Goal: Task Accomplishment & Management: Complete application form

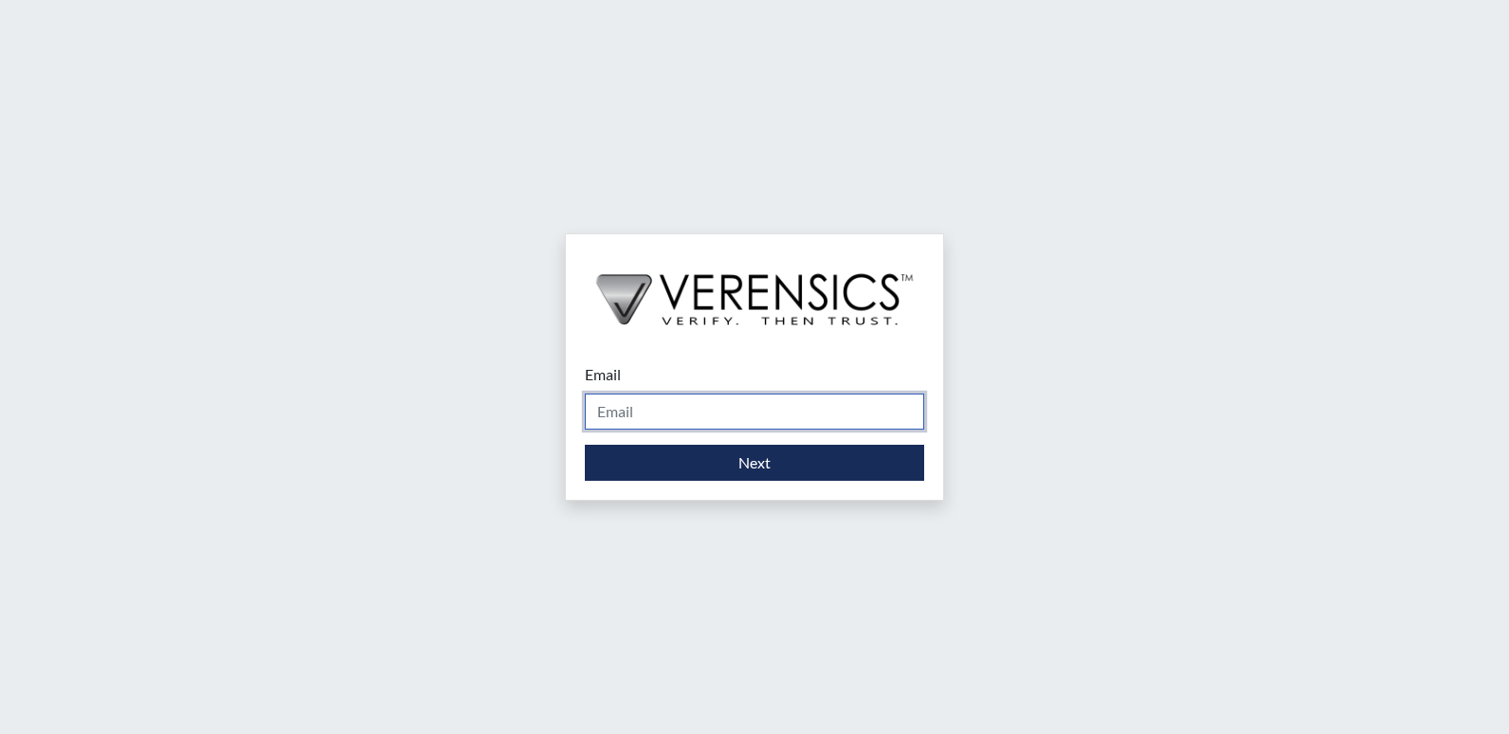
click at [720, 407] on input "Email" at bounding box center [754, 411] width 339 height 36
type input "[PERSON_NAME][EMAIL_ADDRESS][PERSON_NAME][DOMAIN_NAME]"
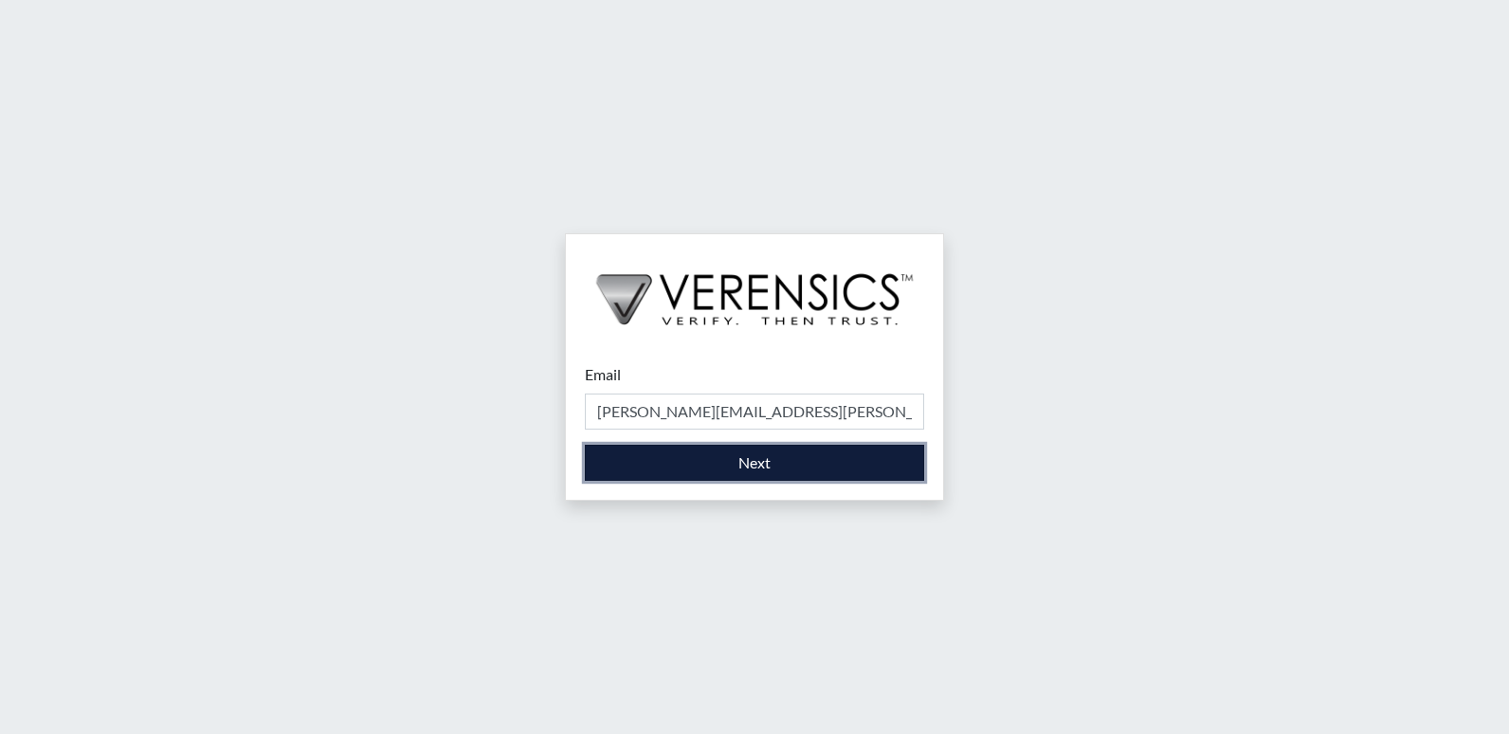
click at [752, 462] on button "Next" at bounding box center [754, 462] width 339 height 36
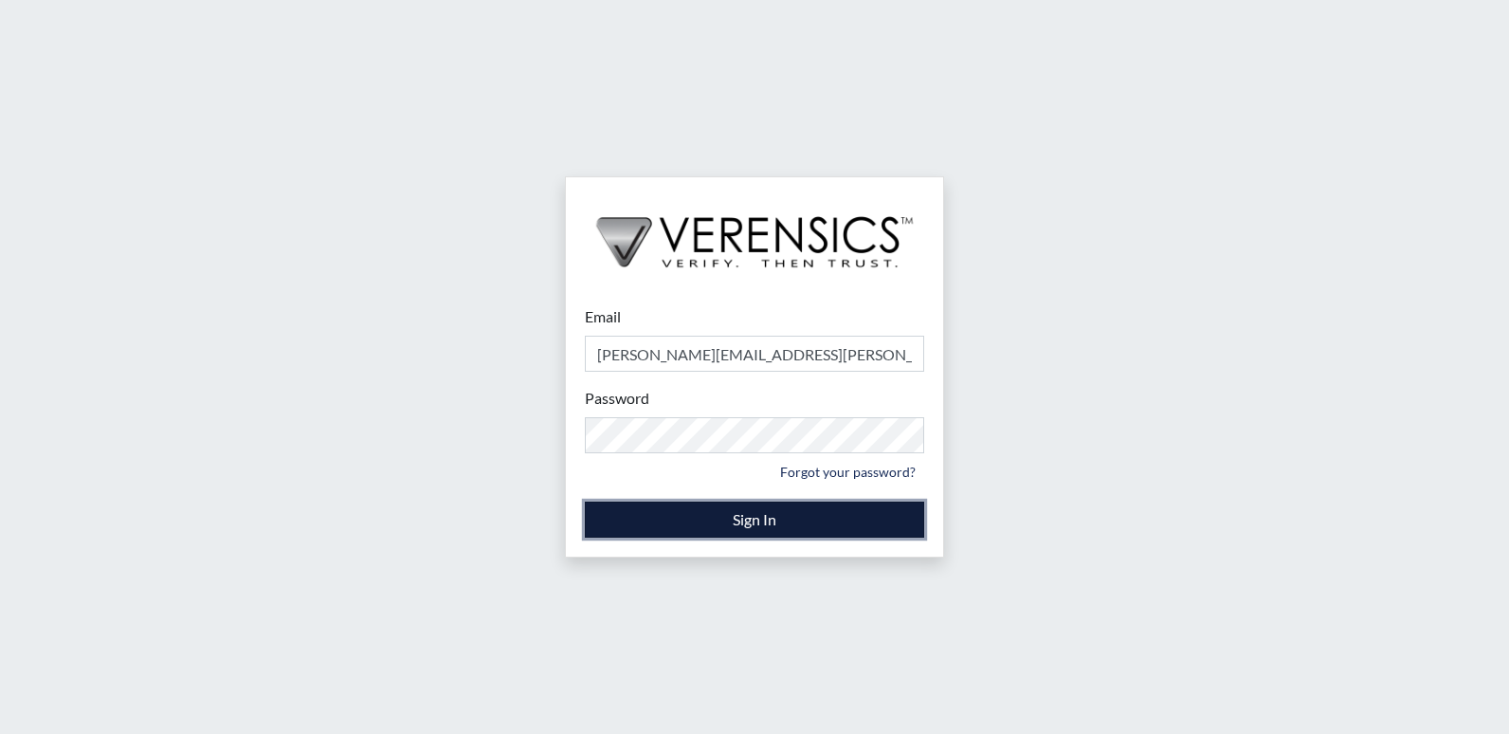
click at [735, 519] on button "Sign In" at bounding box center [754, 519] width 339 height 36
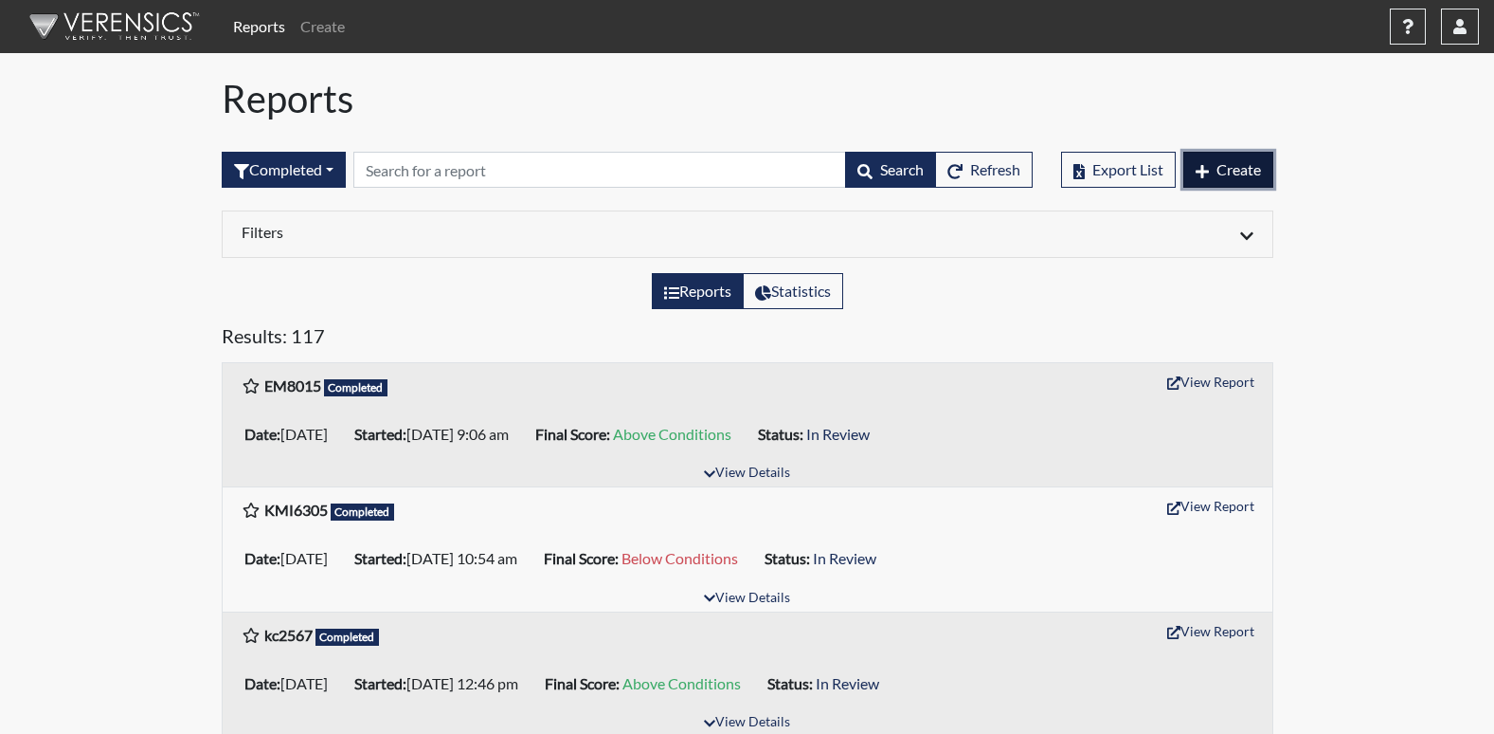
click at [1258, 175] on span "Create" at bounding box center [1239, 169] width 45 height 18
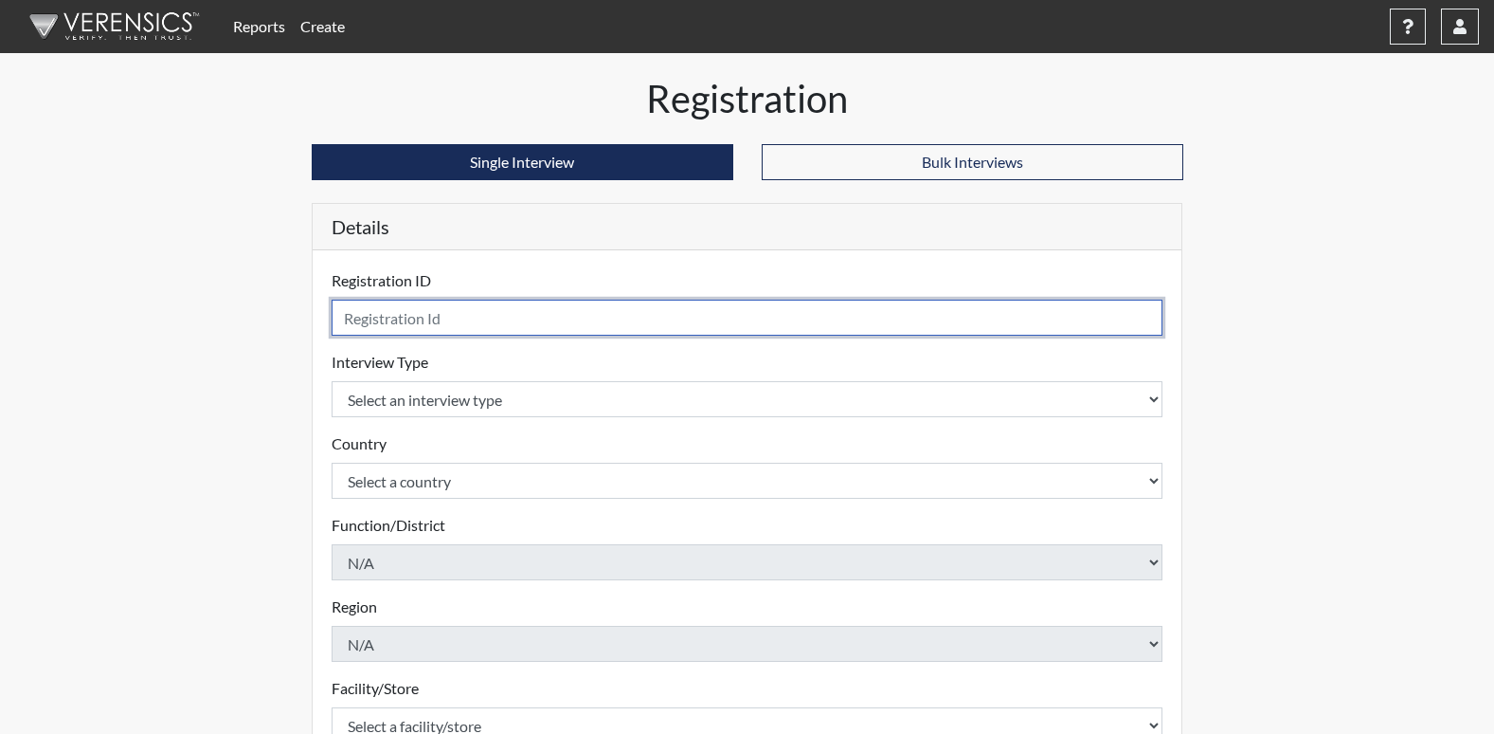
click at [413, 319] on input "text" at bounding box center [748, 317] width 832 height 36
type input "EU3491"
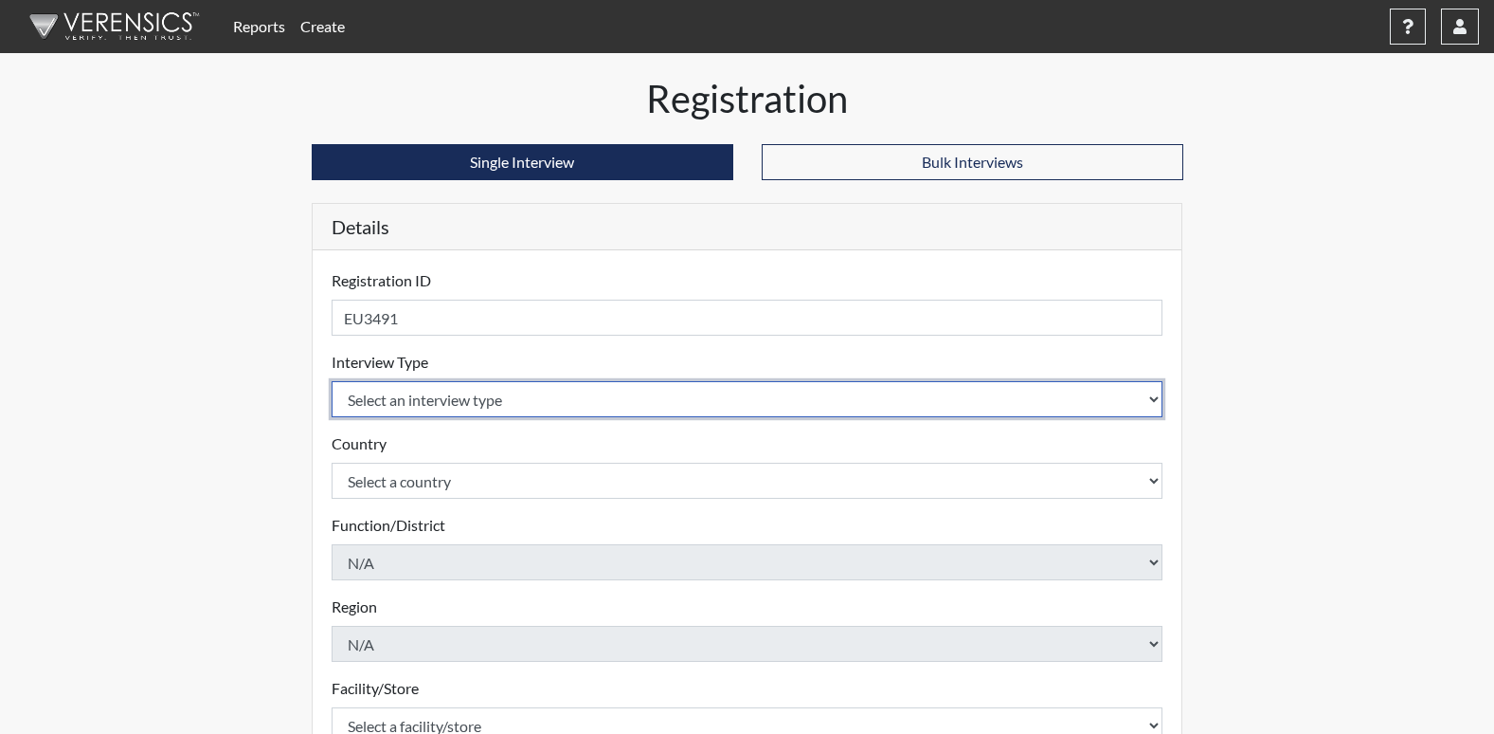
click at [429, 401] on select "Select an interview type Corrections Pre-Employment" at bounding box center [748, 399] width 832 height 36
select select "ff733e93-e1bf-11ea-9c9f-0eff0cf7eb8f"
click at [332, 381] on select "Select an interview type Corrections Pre-Employment" at bounding box center [748, 399] width 832 height 36
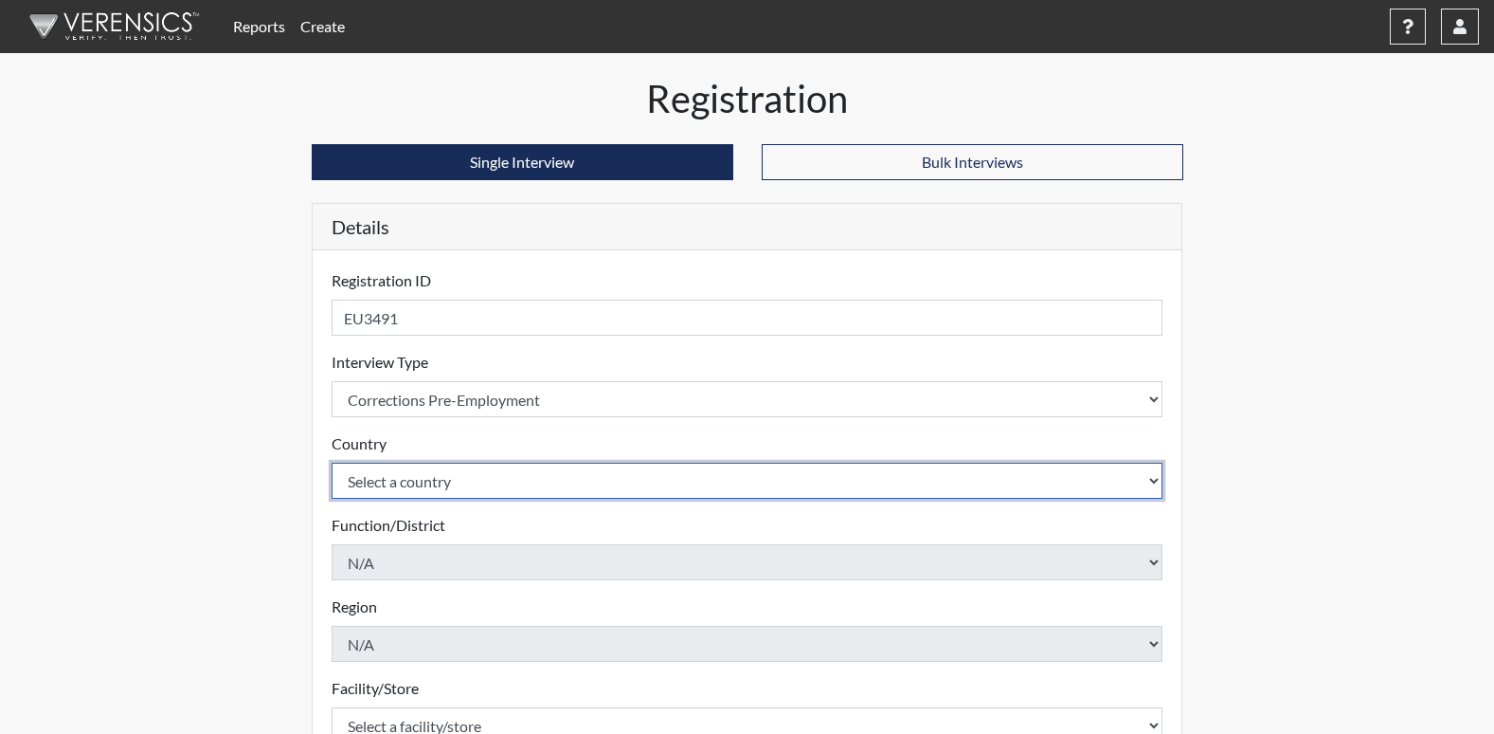
click at [479, 482] on select "Select a country [GEOGRAPHIC_DATA] [GEOGRAPHIC_DATA]" at bounding box center [748, 480] width 832 height 36
select select "united-states-of-[GEOGRAPHIC_DATA]"
click at [332, 462] on select "Select a country [GEOGRAPHIC_DATA] [GEOGRAPHIC_DATA]" at bounding box center [748, 480] width 832 height 36
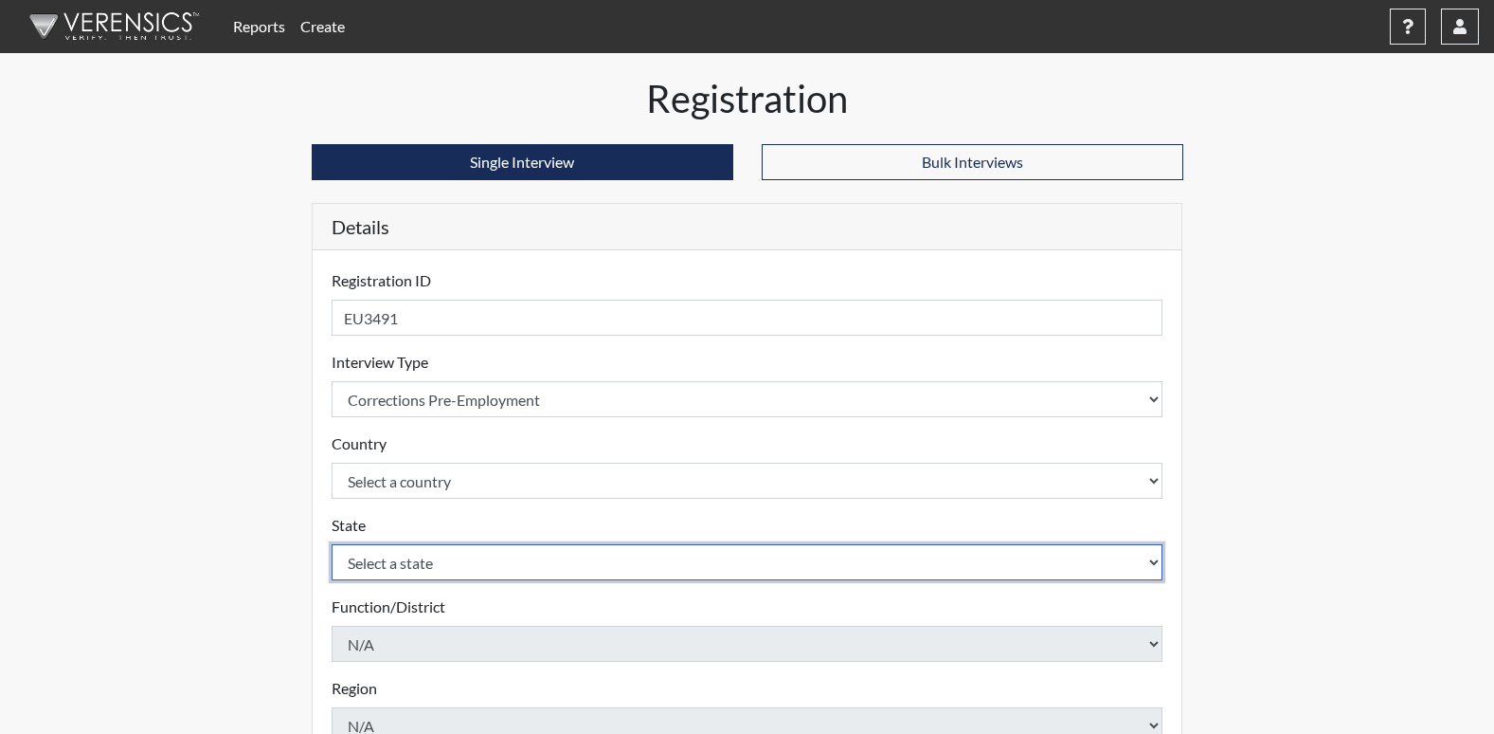
click at [460, 570] on select "Select a state [US_STATE] [US_STATE] [US_STATE] [US_STATE] [US_STATE] [US_STATE…" at bounding box center [748, 562] width 832 height 36
select select "GA"
click at [332, 544] on select "Select a state [US_STATE] [US_STATE] [US_STATE] [US_STATE] [US_STATE] [US_STATE…" at bounding box center [748, 562] width 832 height 36
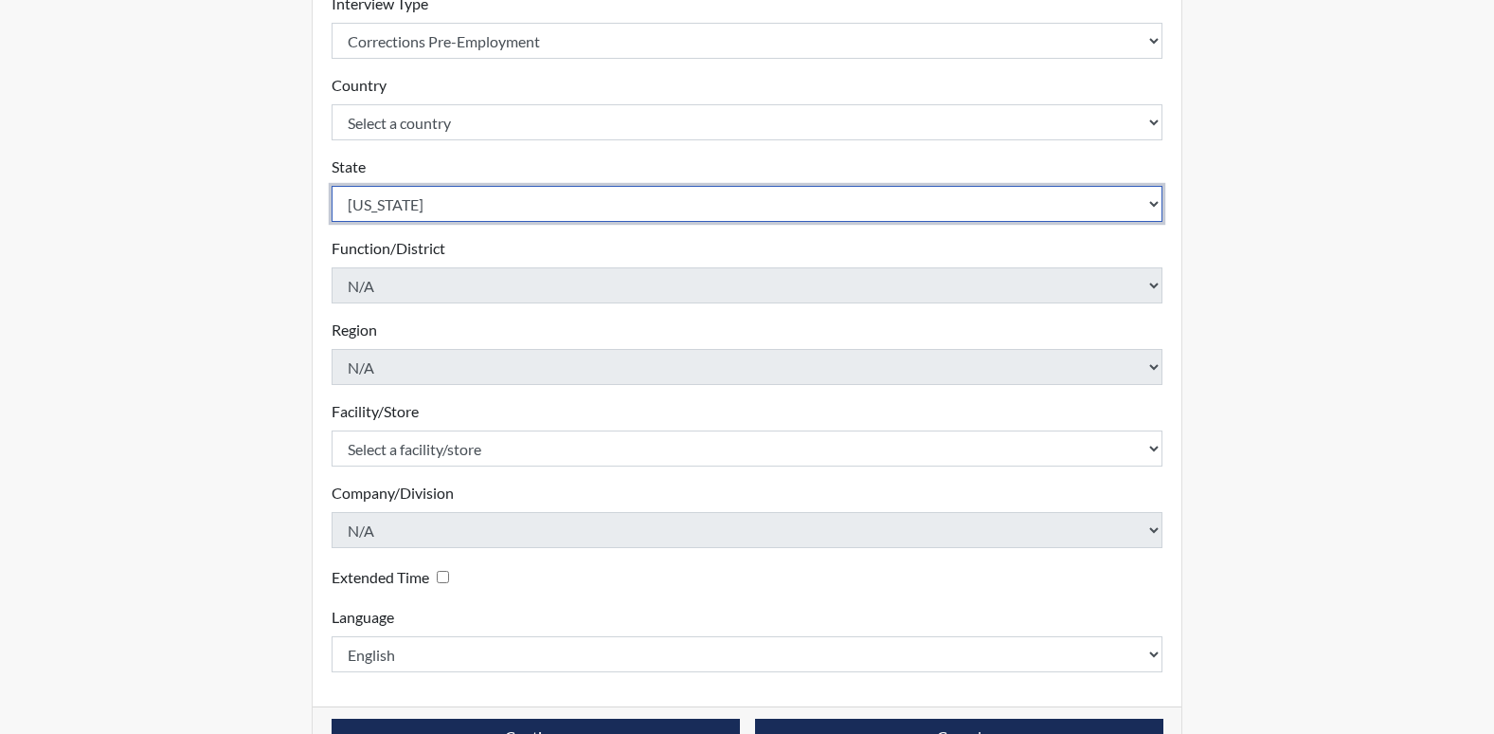
scroll to position [379, 0]
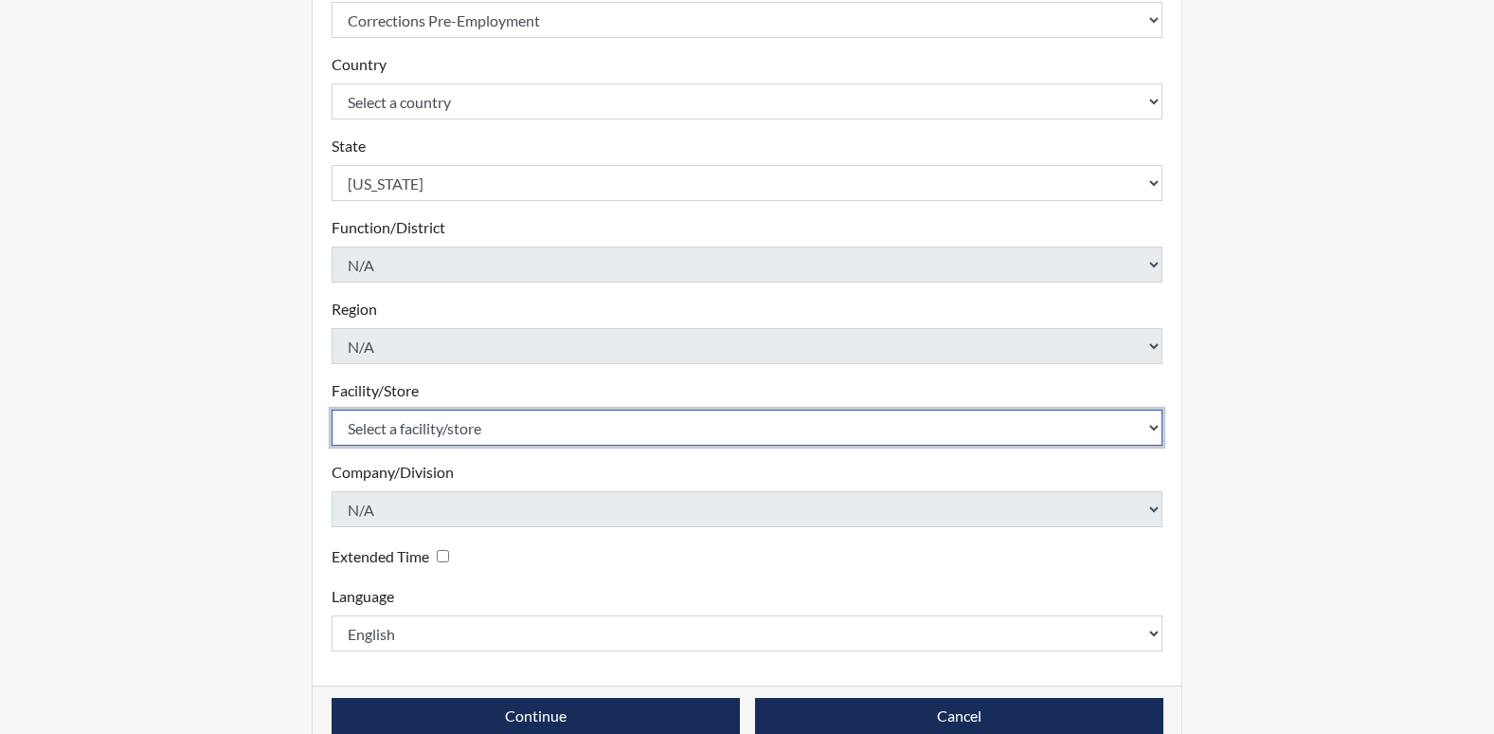
click at [451, 440] on select "Select a facility/store GD&CP*" at bounding box center [748, 427] width 832 height 36
select select "caef7334-c143-44bb-af56-c58759ea25cb"
click at [332, 409] on select "Select a facility/store GD&CP*" at bounding box center [748, 427] width 832 height 36
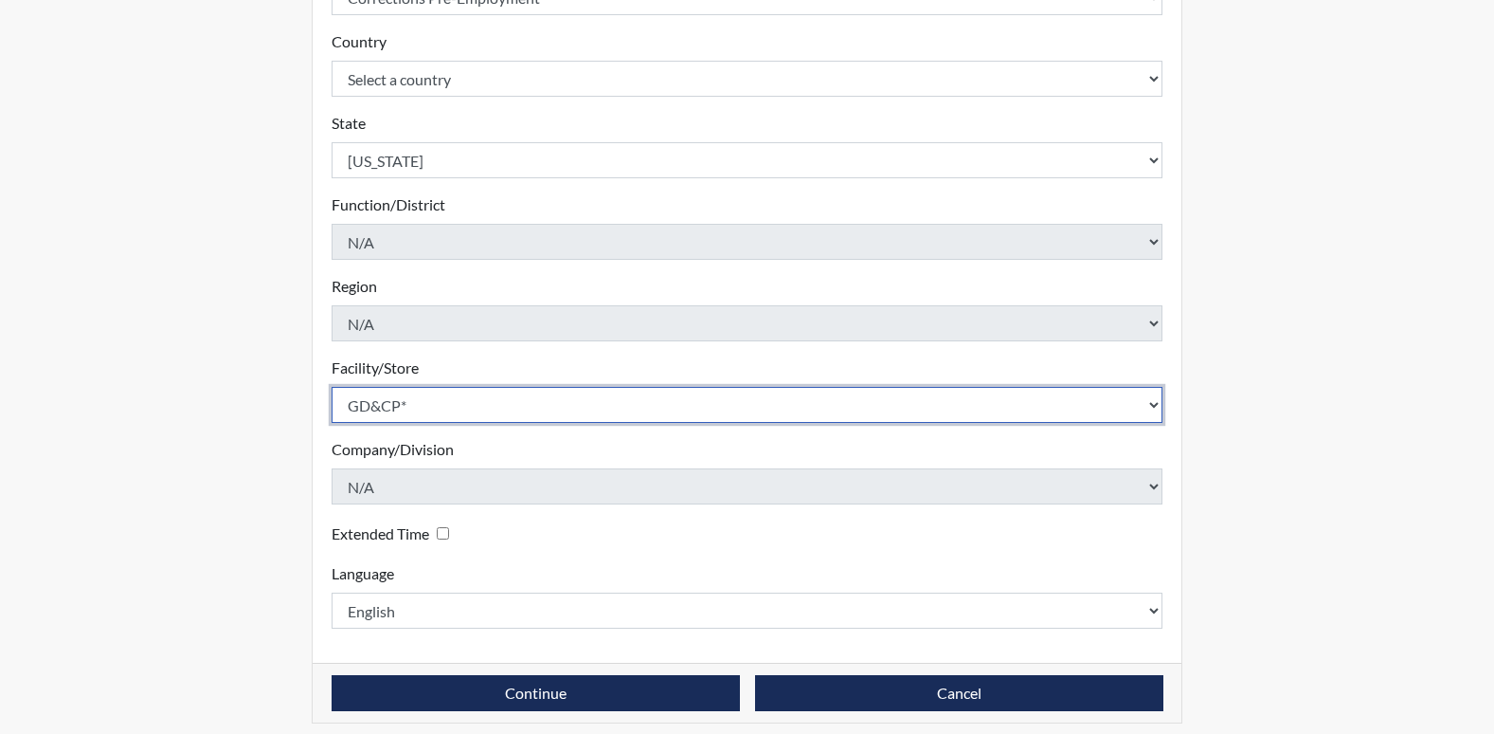
scroll to position [414, 0]
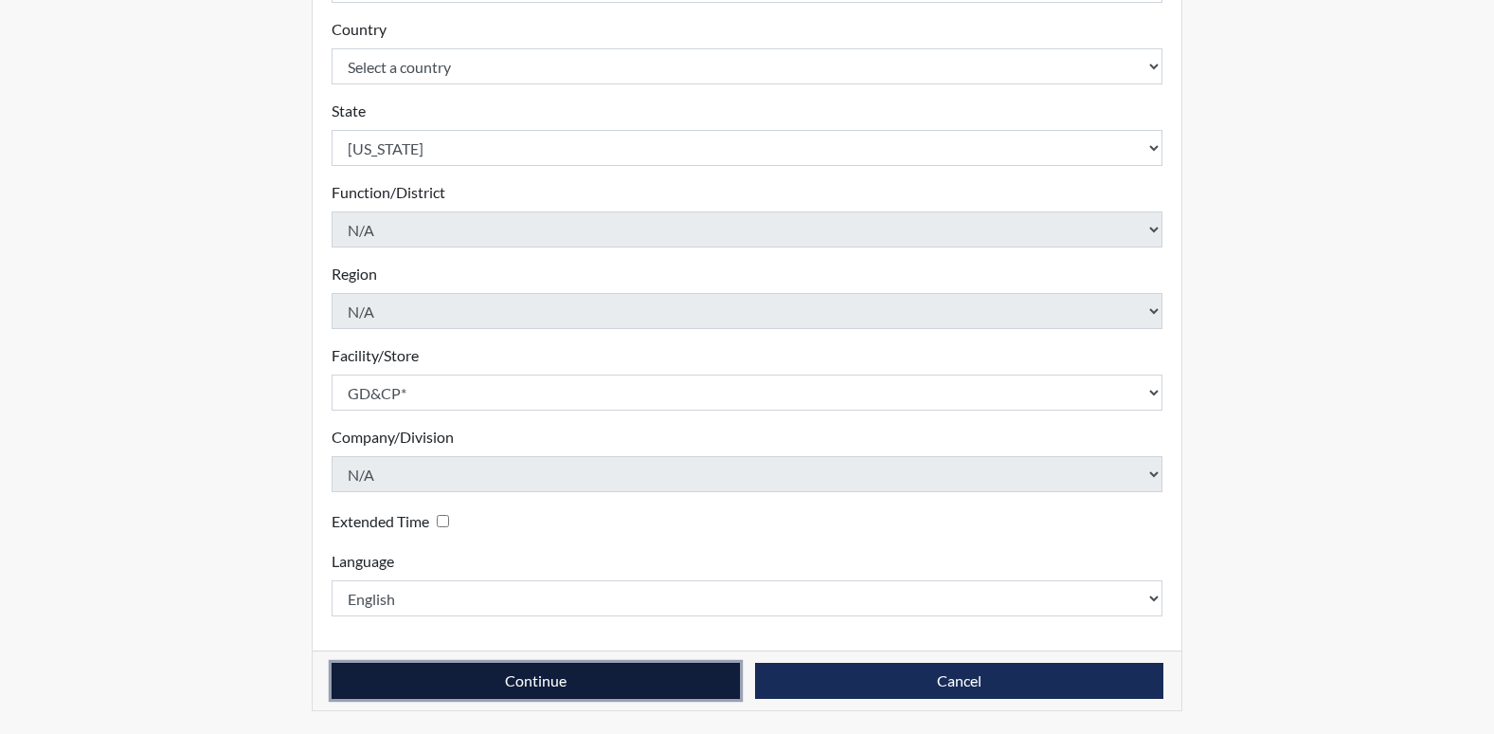
click at [543, 684] on button "Continue" at bounding box center [536, 680] width 408 height 36
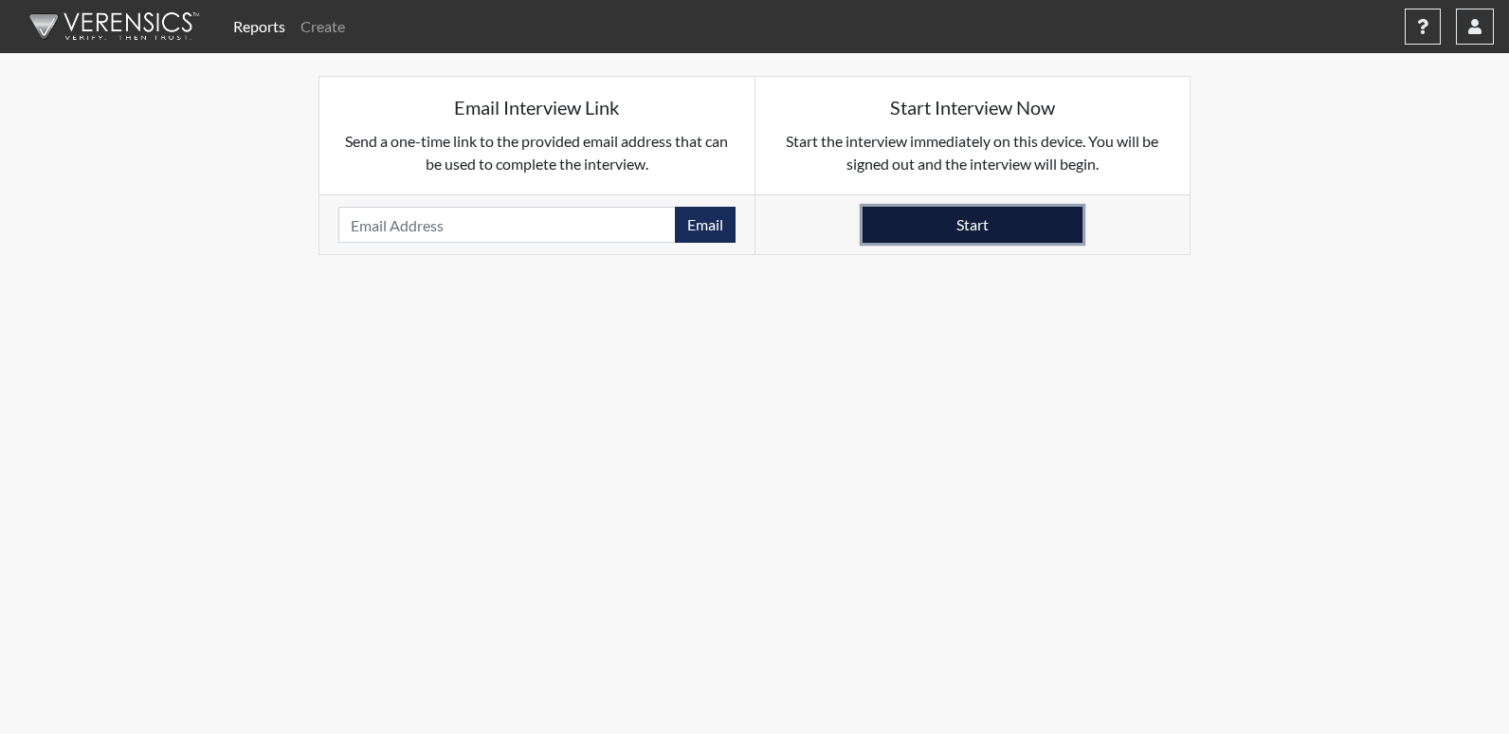
click at [1023, 209] on button "Start" at bounding box center [972, 225] width 220 height 36
